Goal: Register for event/course

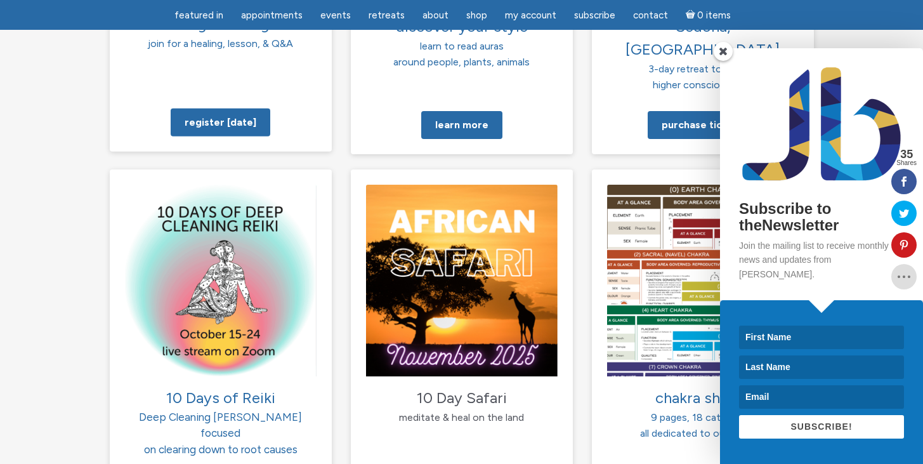
scroll to position [1218, 0]
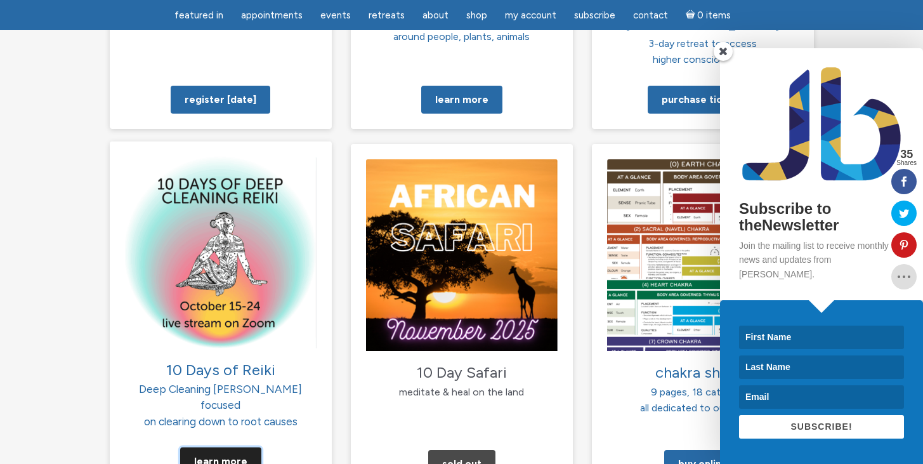
click at [203, 447] on link "Learn More" at bounding box center [220, 461] width 81 height 28
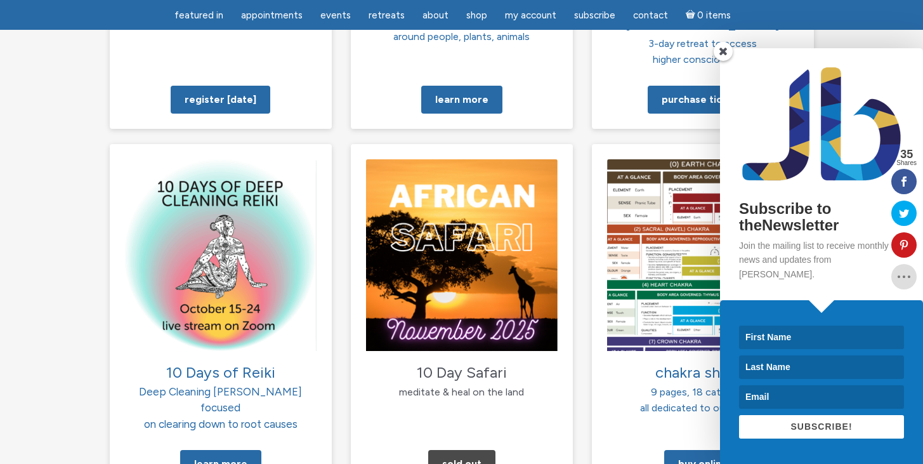
click at [725, 61] on span at bounding box center [722, 51] width 19 height 19
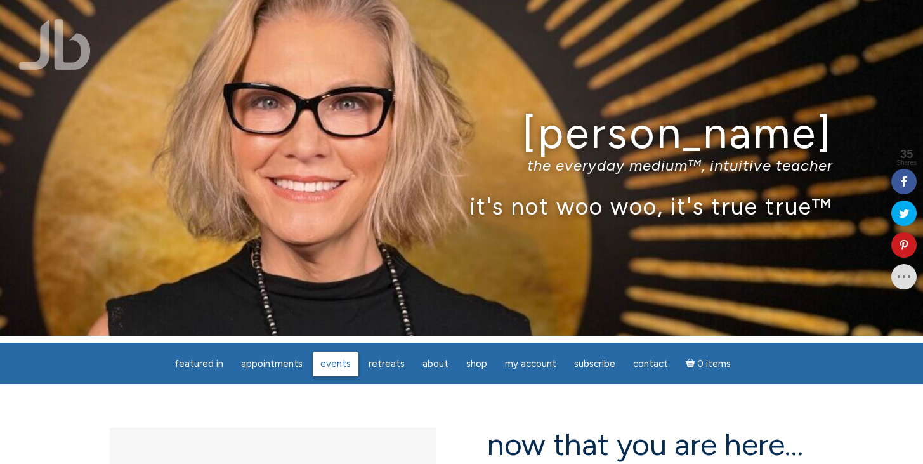
scroll to position [0, 0]
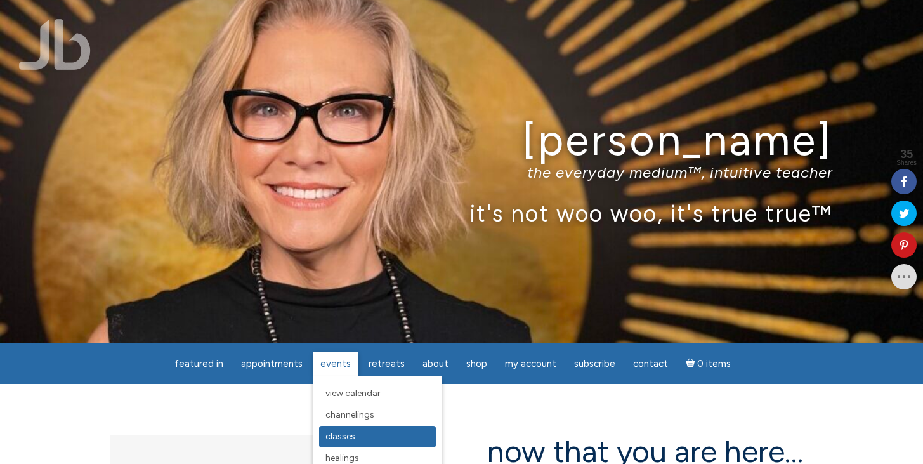
click at [344, 438] on span "Classes" at bounding box center [340, 436] width 30 height 11
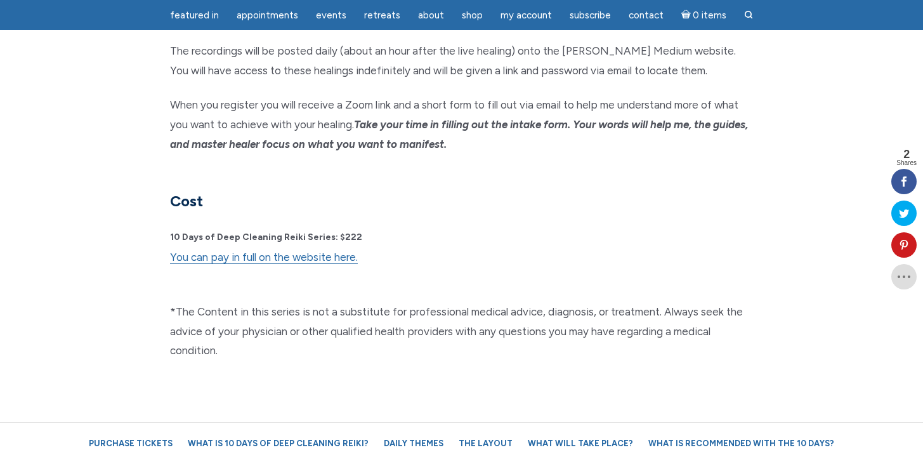
scroll to position [3272, 0]
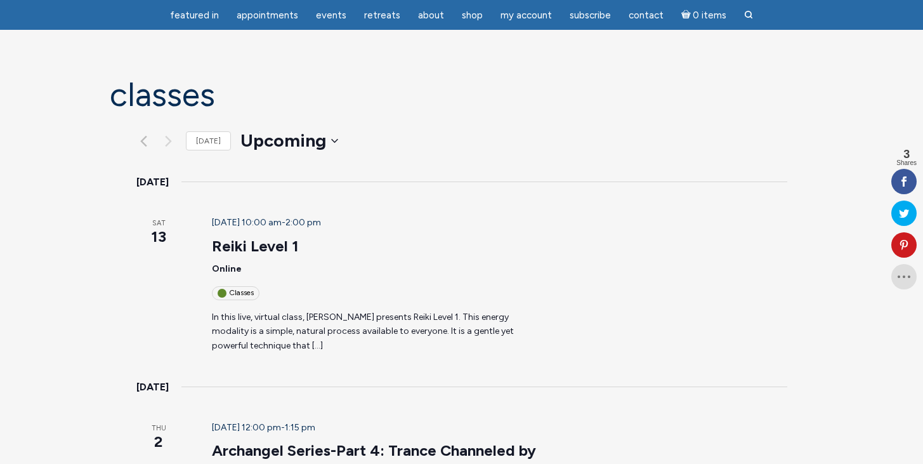
scroll to position [76, 0]
click at [253, 309] on p "In this live, virtual class, Jamie Butler presents Reiki Level 1. This energy m…" at bounding box center [376, 330] width 329 height 43
click at [252, 309] on p "In this live, virtual class, Jamie Butler presents Reiki Level 1. This energy m…" at bounding box center [376, 330] width 329 height 43
click at [241, 236] on link "Reiki Level 1" at bounding box center [255, 245] width 87 height 19
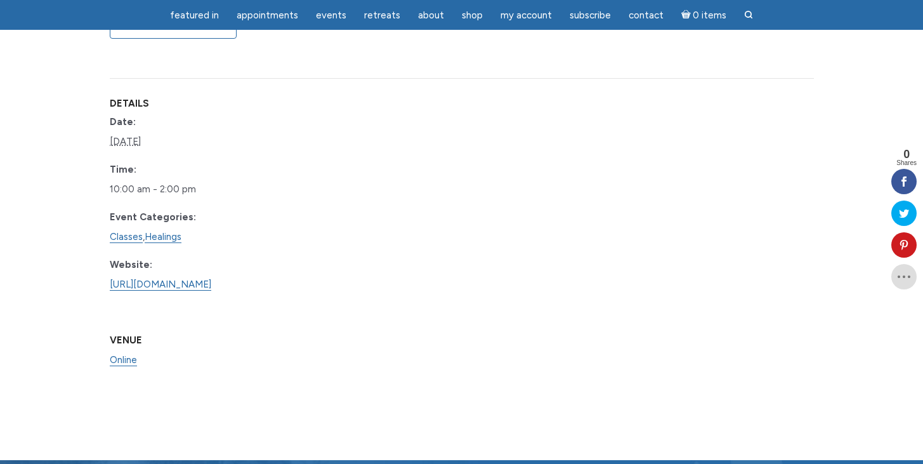
scroll to position [710, 0]
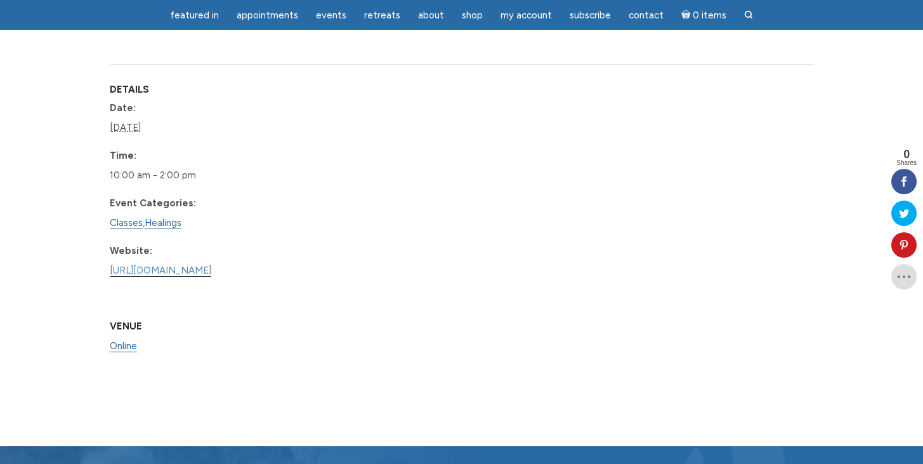
click at [211, 264] on link "[URL][DOMAIN_NAME]" at bounding box center [160, 270] width 101 height 12
click at [159, 264] on link "[URL][DOMAIN_NAME]" at bounding box center [160, 270] width 101 height 12
